Goal: Task Accomplishment & Management: Manage account settings

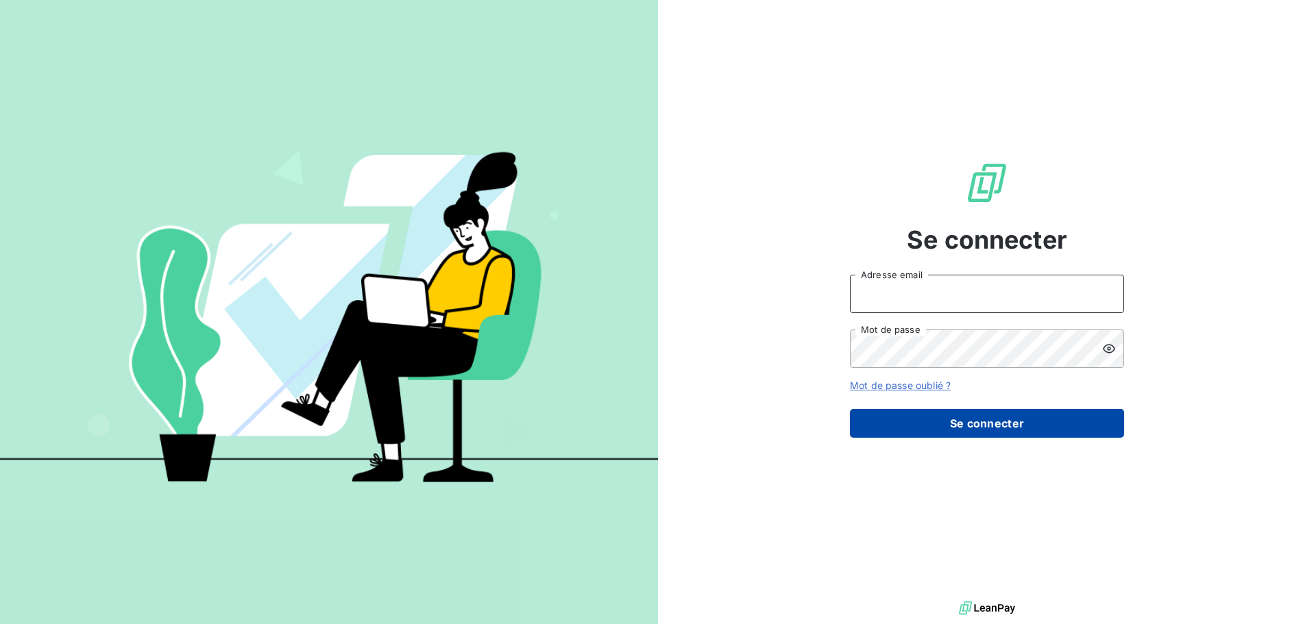
type input "[EMAIL_ADDRESS][DOMAIN_NAME]"
click at [1063, 426] on button "Se connecter" at bounding box center [987, 423] width 274 height 29
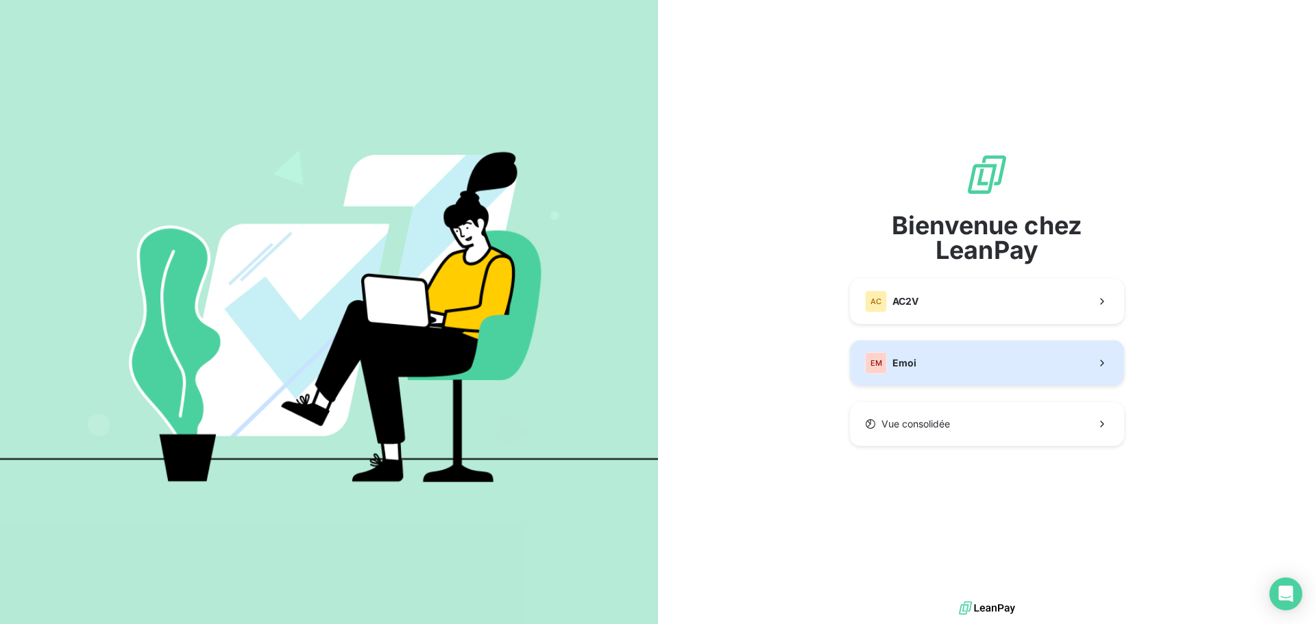
click at [885, 375] on button "EM Emoi" at bounding box center [987, 363] width 274 height 45
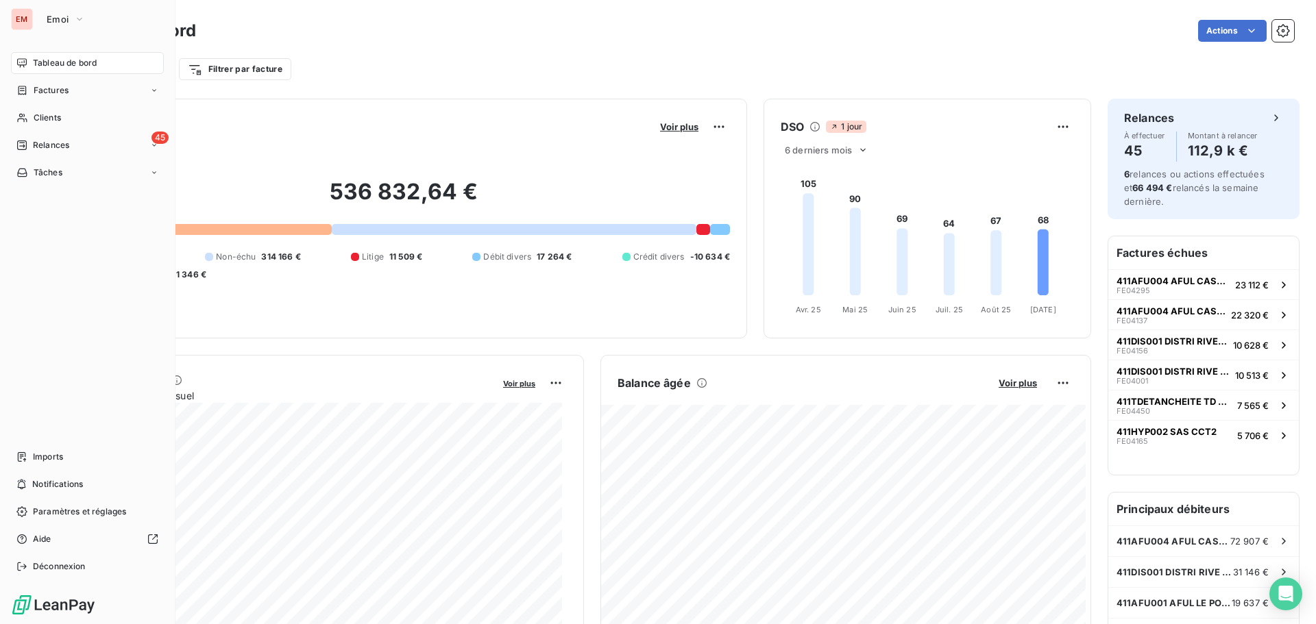
click at [33, 147] on span "Relances" at bounding box center [51, 145] width 36 height 12
click at [57, 236] on div "Effectuées" at bounding box center [95, 228] width 136 height 22
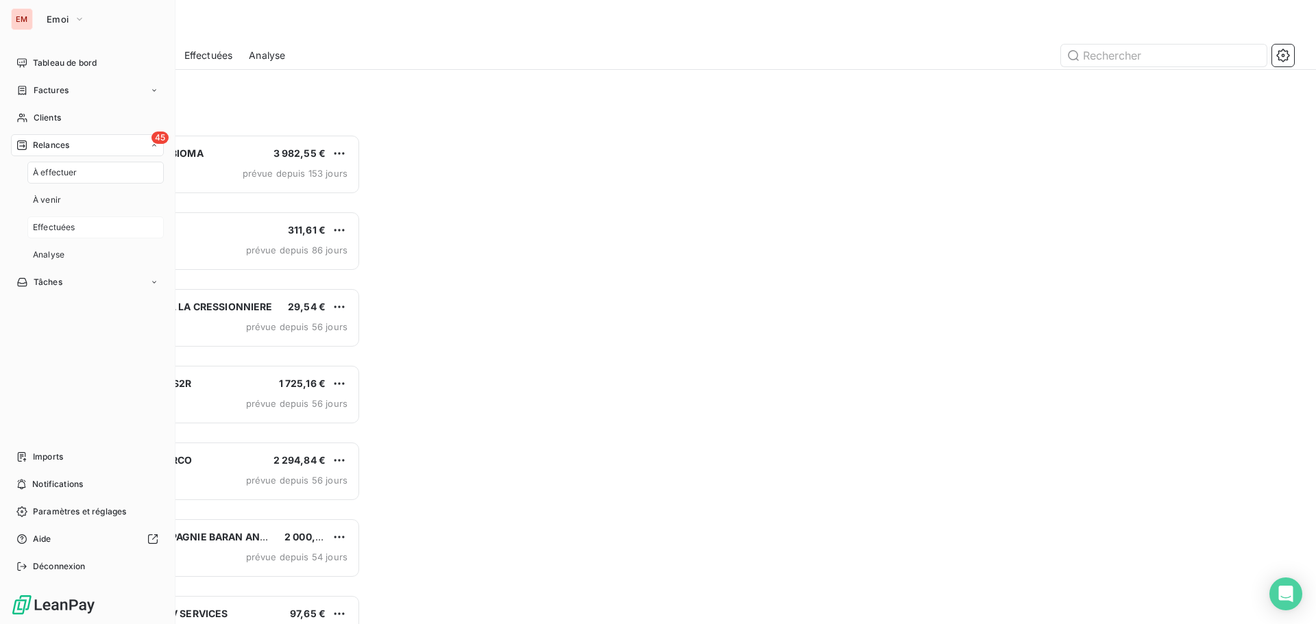
scroll to position [480, 284]
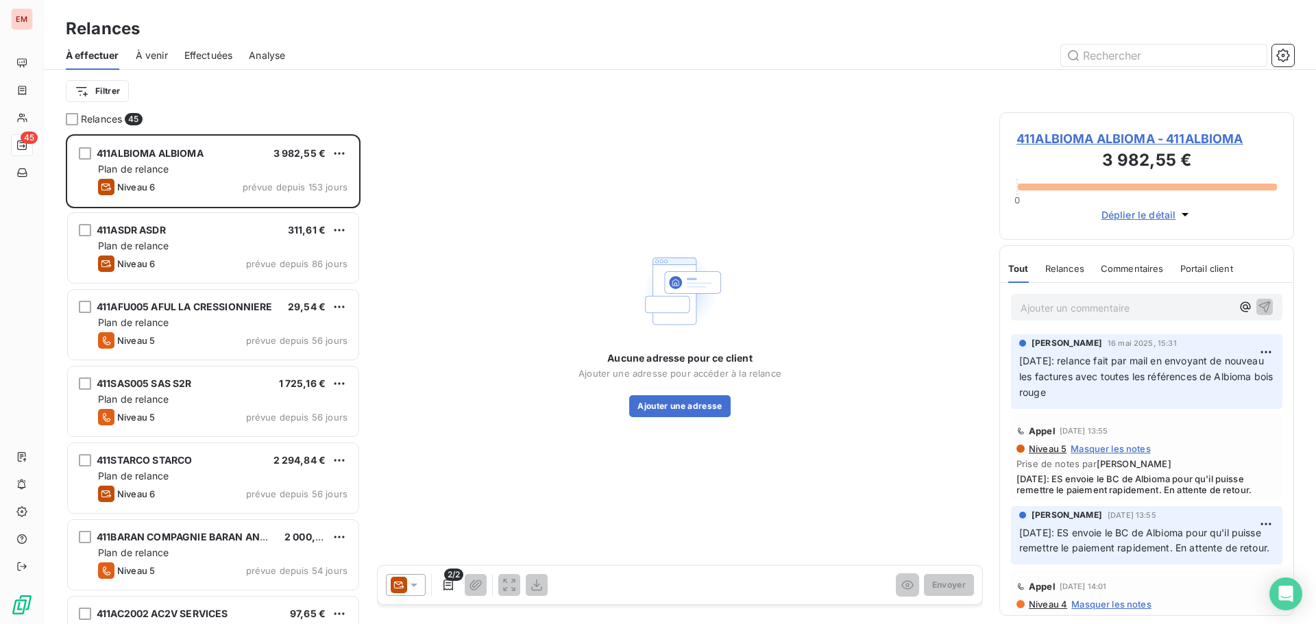
click at [219, 56] on span "Effectuées" at bounding box center [208, 56] width 49 height 14
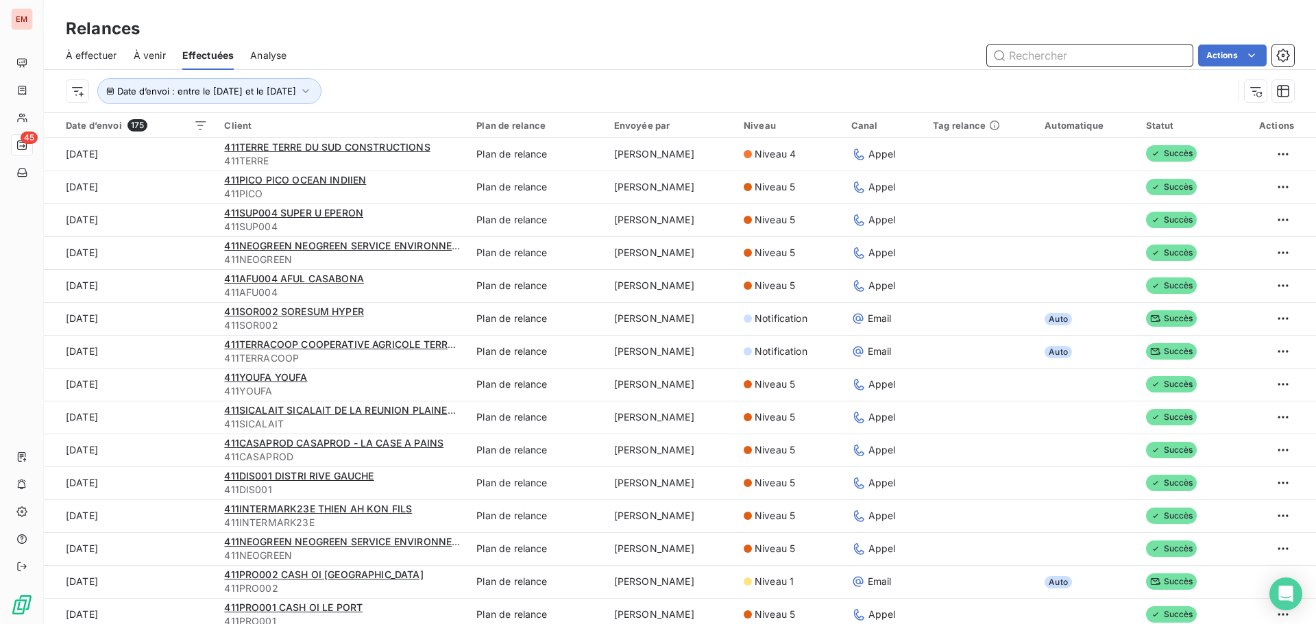
click at [88, 55] on span "À effectuer" at bounding box center [91, 56] width 51 height 14
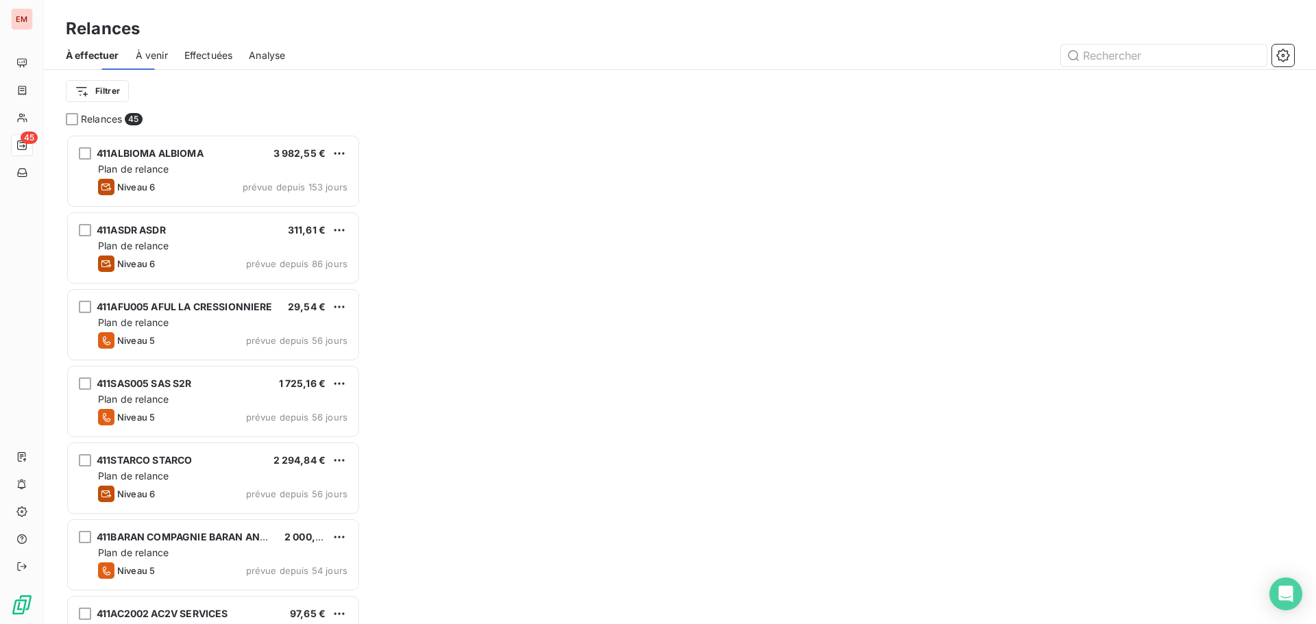
scroll to position [480, 284]
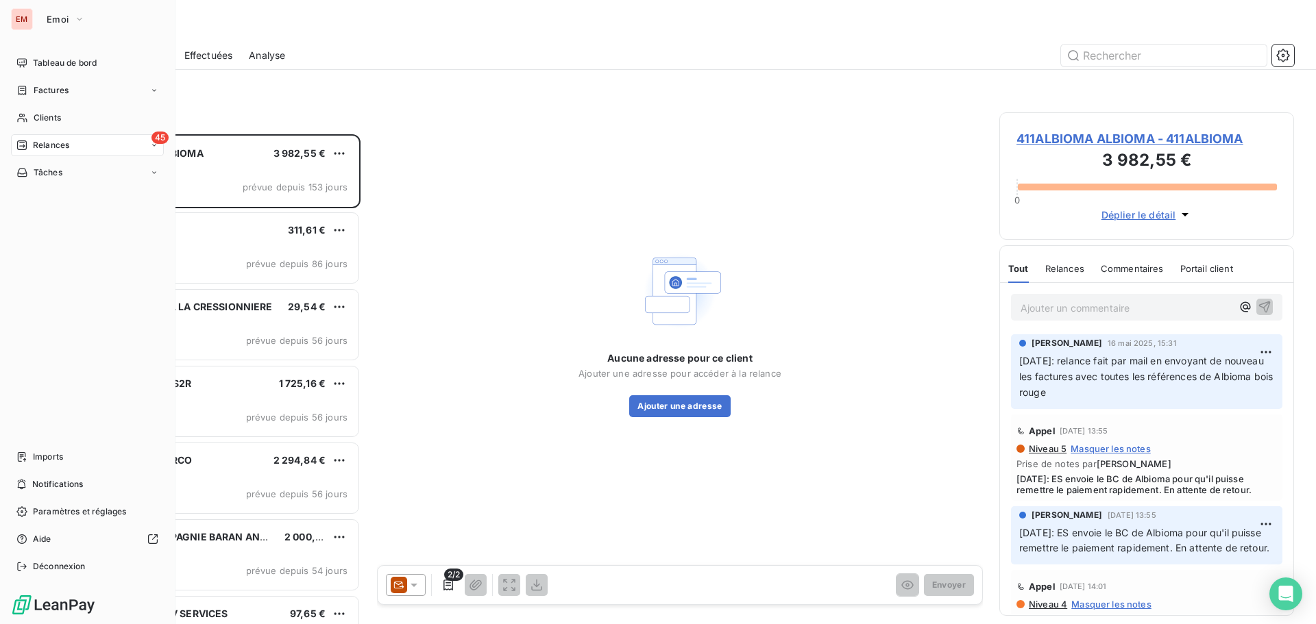
click at [40, 60] on span "Tableau de bord" at bounding box center [65, 63] width 64 height 12
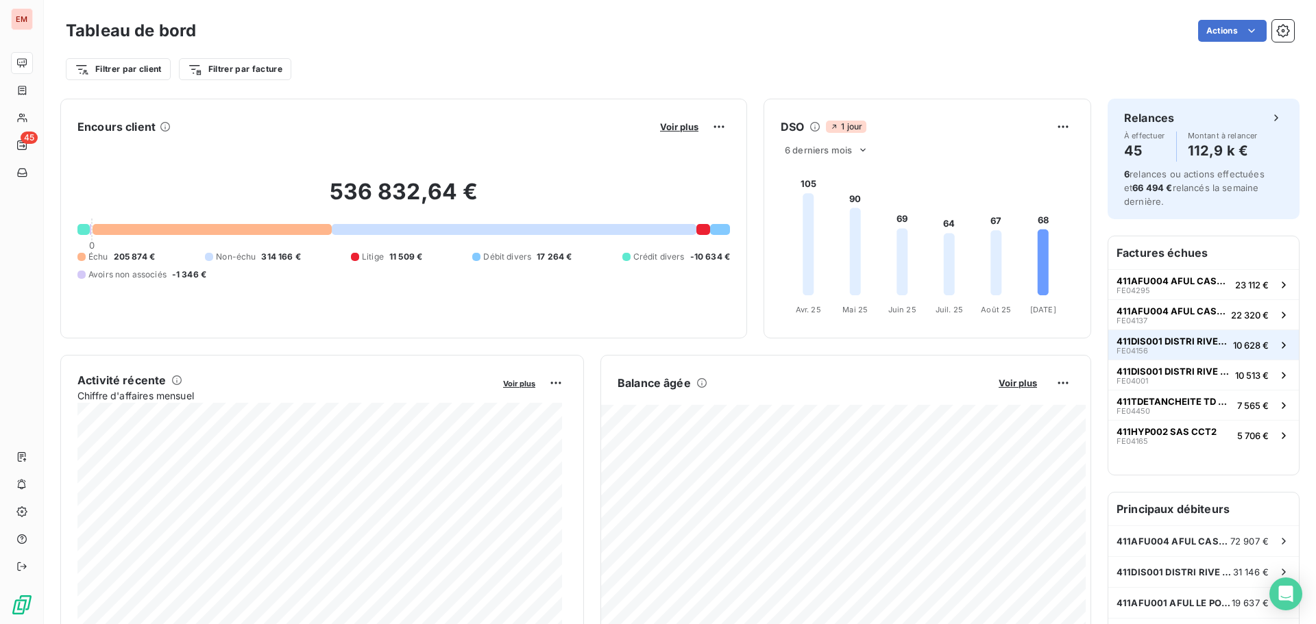
click at [1143, 348] on div "411DIS001 DISTRI RIVE GAUCHE FE04156" at bounding box center [1171, 345] width 111 height 19
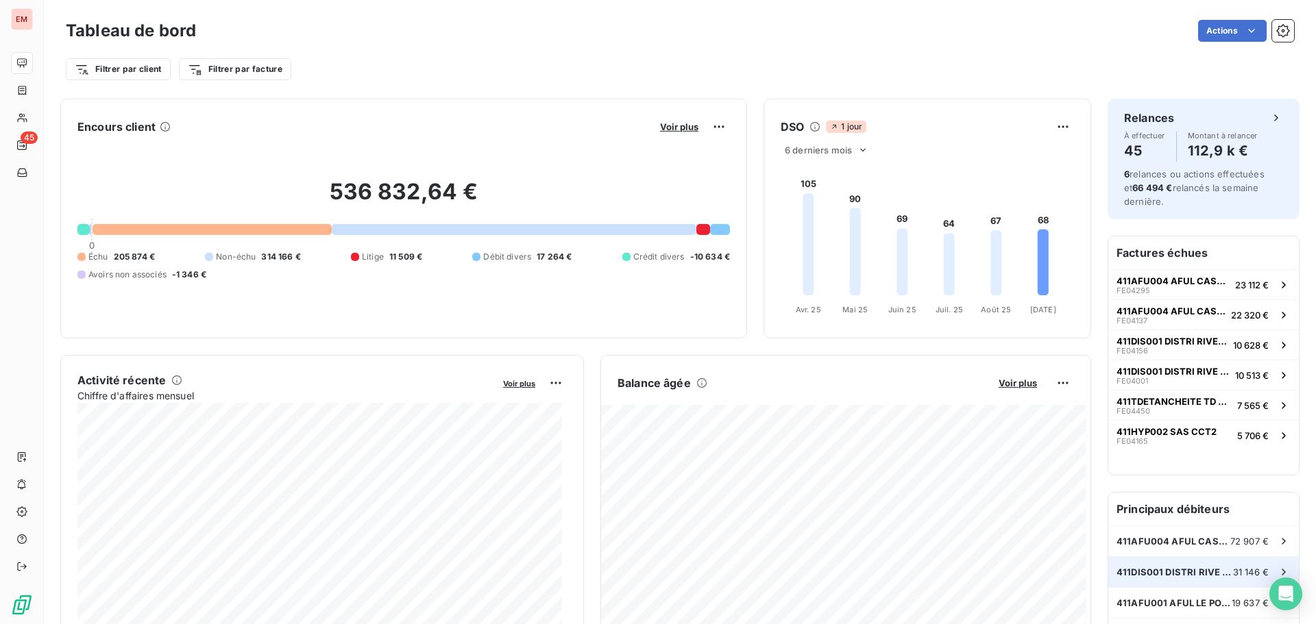
click at [1194, 562] on div "411DIS001 DISTRI RIVE GAUCHE 31 146 €" at bounding box center [1203, 572] width 191 height 30
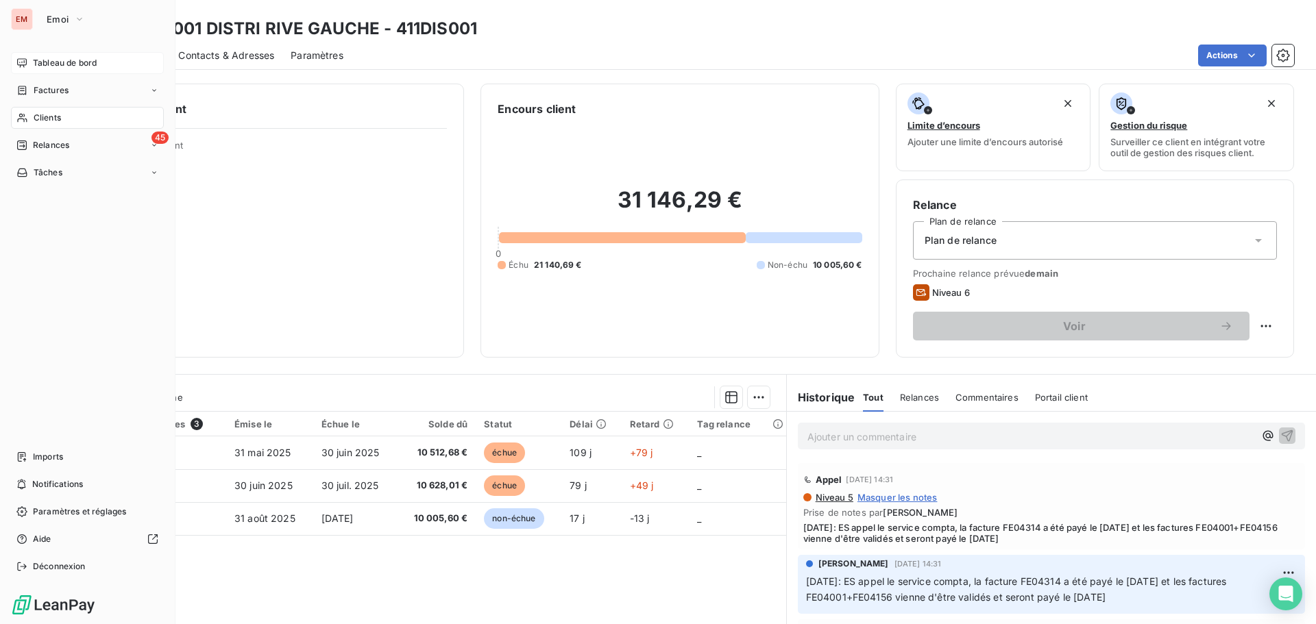
click at [32, 55] on div "Tableau de bord" at bounding box center [87, 63] width 153 height 22
